Goal: Obtain resource: Obtain resource

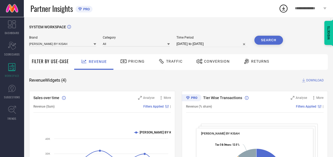
click at [208, 64] on div "Conversion" at bounding box center [212, 61] width 36 height 9
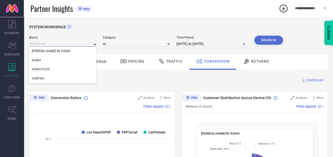
click at [78, 44] on input at bounding box center [62, 44] width 67 height 6
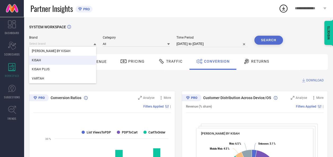
click at [52, 58] on div "KISAH" at bounding box center [62, 60] width 67 height 9
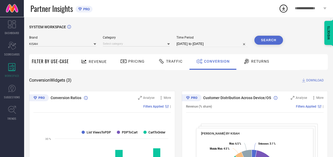
click at [147, 48] on div "Brand KISAH Category Time Period [DATE] to [DATE] Search" at bounding box center [155, 44] width 253 height 16
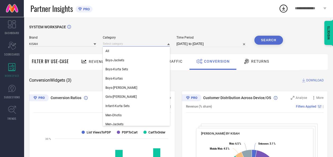
click at [152, 44] on input at bounding box center [136, 44] width 67 height 6
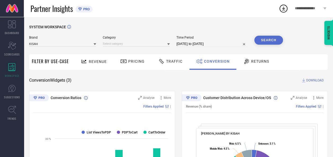
click at [128, 39] on span "Category" at bounding box center [136, 38] width 67 height 4
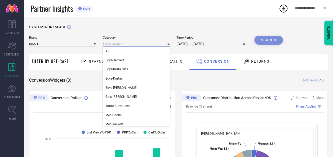
click at [120, 43] on input at bounding box center [136, 44] width 67 height 6
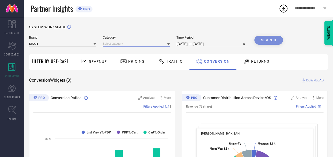
click at [118, 43] on input at bounding box center [136, 44] width 67 height 6
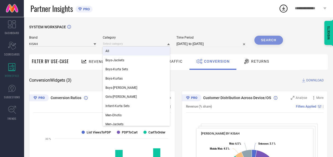
click at [112, 53] on div "All" at bounding box center [136, 51] width 67 height 9
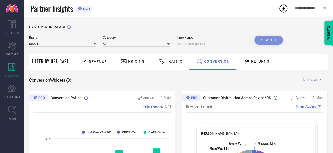
select select "8"
select select "2025"
select select "9"
select select "2025"
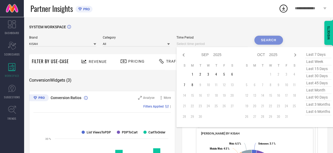
click at [208, 42] on input at bounding box center [211, 44] width 71 height 6
click at [186, 53] on icon at bounding box center [183, 55] width 6 height 6
select select "7"
select select "2025"
select select "8"
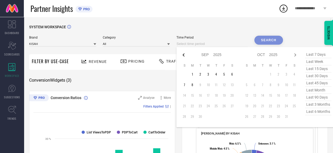
select select "2025"
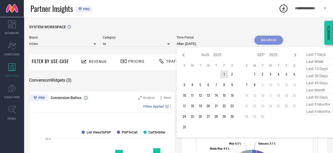
click at [224, 76] on td "1" at bounding box center [224, 74] width 8 height 8
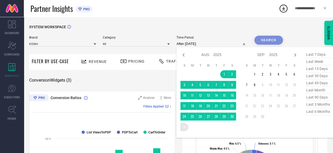
type input "[DATE] to [DATE]"
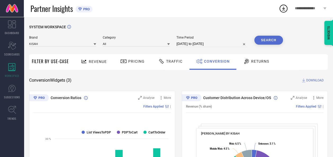
click at [268, 43] on button "Search" at bounding box center [268, 40] width 29 height 9
click at [304, 78] on icon at bounding box center [303, 80] width 5 height 5
click at [284, 6] on icon at bounding box center [283, 9] width 10 height 10
click at [283, 9] on icon at bounding box center [283, 9] width 3 height 4
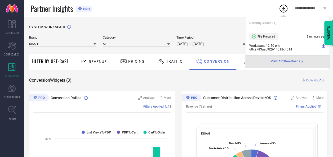
click at [321, 47] on icon at bounding box center [323, 46] width 4 height 4
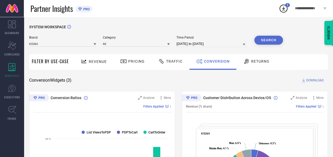
click at [176, 10] on div "Partner Insights PRO" at bounding box center [154, 8] width 248 height 17
select select "7"
select select "2025"
select select "8"
select select "2025"
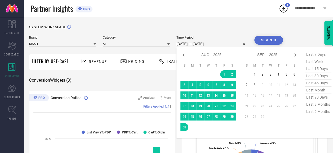
click at [201, 43] on input "[DATE] to [DATE]" at bounding box center [211, 44] width 71 height 6
click at [318, 83] on span "last 45 days" at bounding box center [318, 83] width 26 height 7
type input "[DATE] to [DATE]"
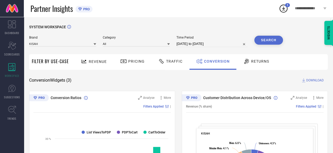
select select "6"
select select "2025"
select select "7"
select select "2025"
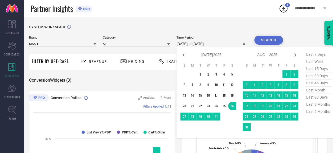
click at [230, 46] on input "[DATE] to [DATE]" at bounding box center [211, 44] width 71 height 6
type input "After [DATE]"
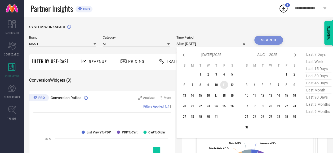
click at [225, 85] on td "11" at bounding box center [224, 85] width 8 height 8
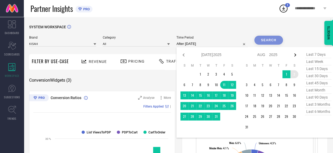
click at [295, 54] on icon at bounding box center [295, 54] width 2 height 3
select select "7"
select select "2025"
select select "8"
select select "2025"
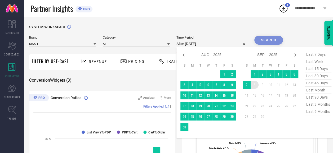
type input "[DATE] to [DATE]"
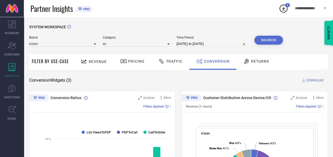
click at [271, 41] on button "Search" at bounding box center [268, 40] width 29 height 9
click at [315, 82] on span "DOWNLOAD" at bounding box center [314, 80] width 17 height 5
click at [285, 12] on icon at bounding box center [283, 9] width 10 height 10
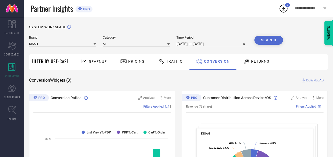
click at [285, 12] on icon at bounding box center [283, 9] width 10 height 10
click at [283, 9] on icon at bounding box center [283, 9] width 3 height 4
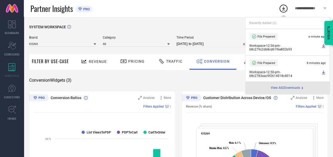
click at [321, 47] on icon at bounding box center [323, 46] width 4 height 4
